Goal: Transaction & Acquisition: Purchase product/service

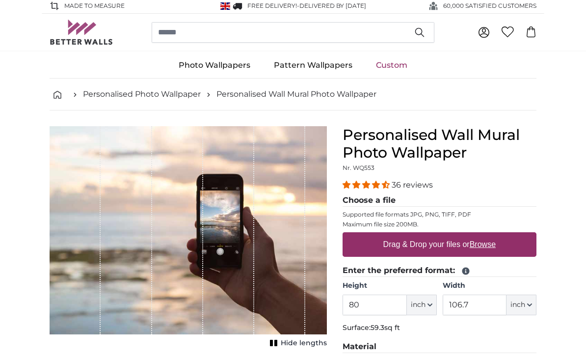
click at [107, 238] on div "1 of 1" at bounding box center [126, 232] width 51 height 208
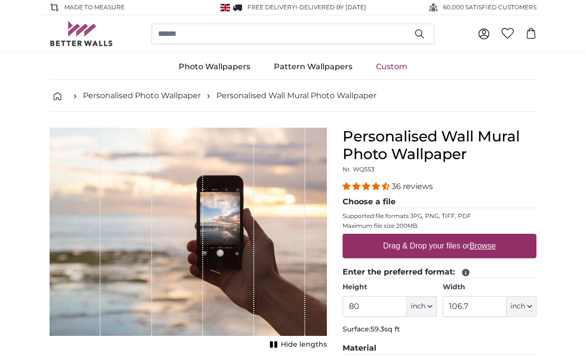
click at [487, 248] on u "Browse" at bounding box center [483, 245] width 26 height 8
click at [487, 237] on input "Drag & Drop your files or Browse" at bounding box center [440, 235] width 194 height 3
click at [488, 249] on u "Browse" at bounding box center [483, 245] width 26 height 8
click at [488, 237] on input "Drag & Drop your files or Browse" at bounding box center [440, 235] width 194 height 3
type input "**********"
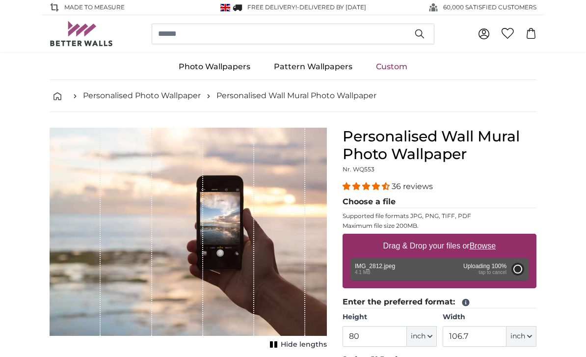
type input "142.4"
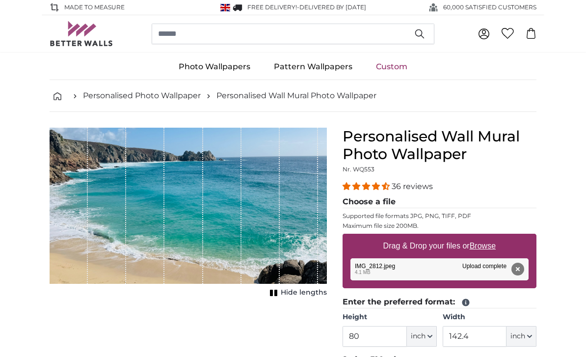
click at [520, 267] on button "Remove" at bounding box center [517, 269] width 13 height 13
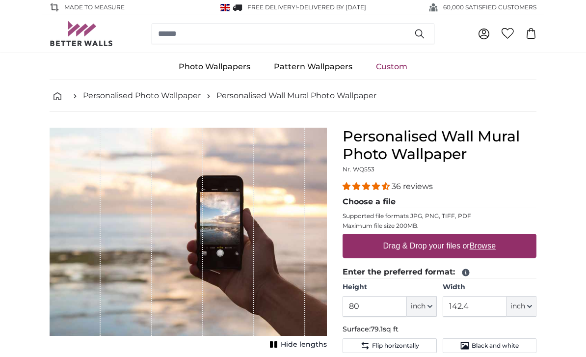
click at [489, 247] on u "Browse" at bounding box center [483, 245] width 26 height 8
click at [489, 237] on input "Drag & Drop your files or Browse" at bounding box center [440, 235] width 194 height 3
type input "**********"
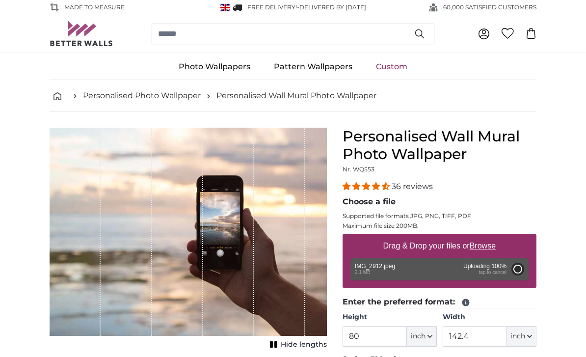
type input "73.2"
type input "130.4"
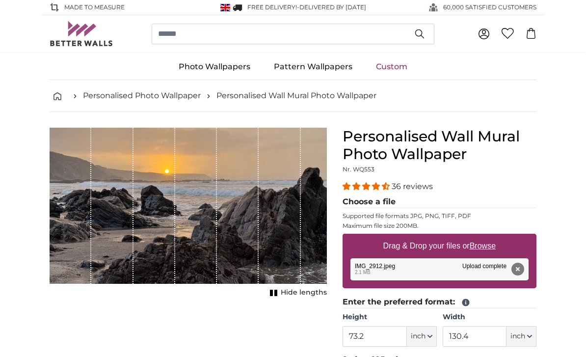
click at [522, 267] on button "Remove" at bounding box center [517, 269] width 13 height 13
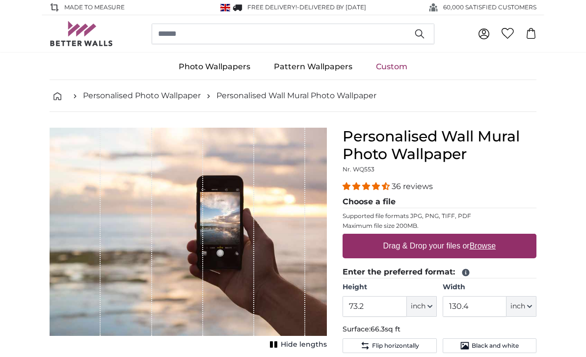
click at [487, 247] on u "Browse" at bounding box center [483, 245] width 26 height 8
click at [487, 237] on input "Drag & Drop your files or Browse" at bounding box center [440, 235] width 194 height 3
type input "**********"
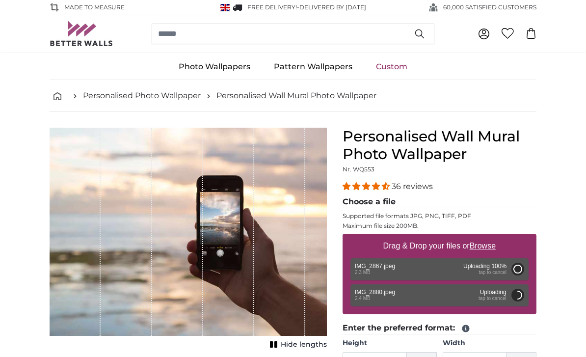
type input "73.2"
type input "130.4"
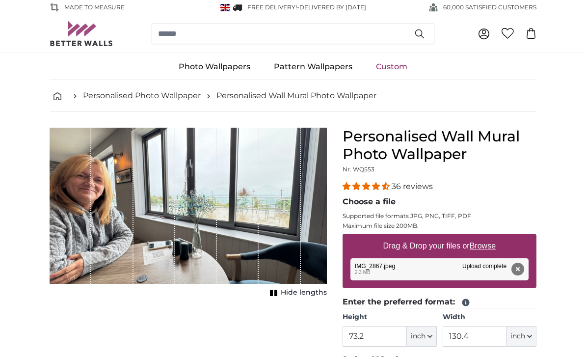
click at [522, 270] on button "Remove" at bounding box center [517, 269] width 13 height 13
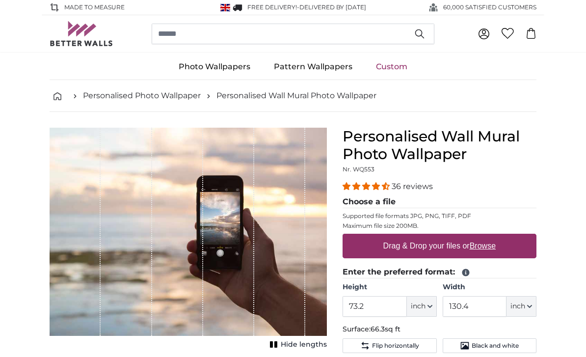
click at [500, 249] on label "Drag & Drop your files or Browse" at bounding box center [439, 246] width 120 height 20
click at [500, 237] on input "Drag & Drop your files or Browse" at bounding box center [440, 235] width 194 height 3
type input "**********"
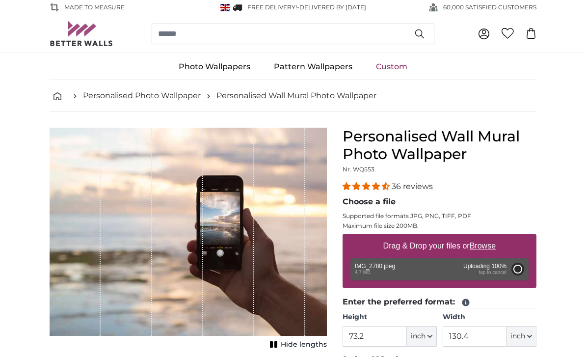
type input "80"
type input "142.4"
